Goal: Information Seeking & Learning: Understand process/instructions

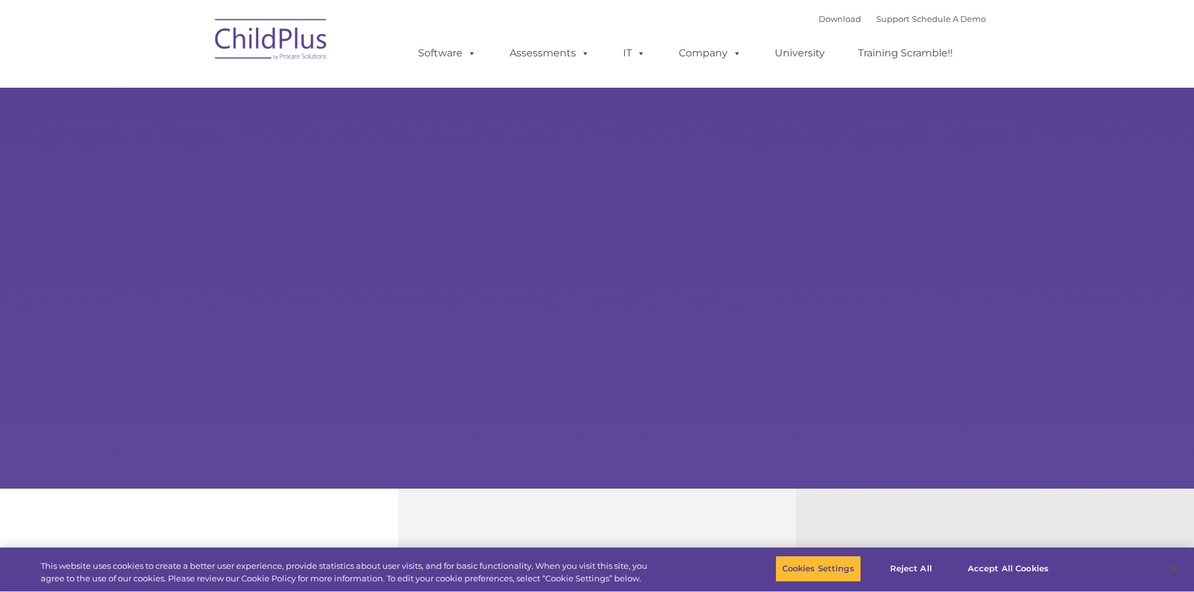
select select "MEDIUM"
click at [995, 562] on button "Accept All Cookies" at bounding box center [1008, 569] width 95 height 26
